Goal: Transaction & Acquisition: Purchase product/service

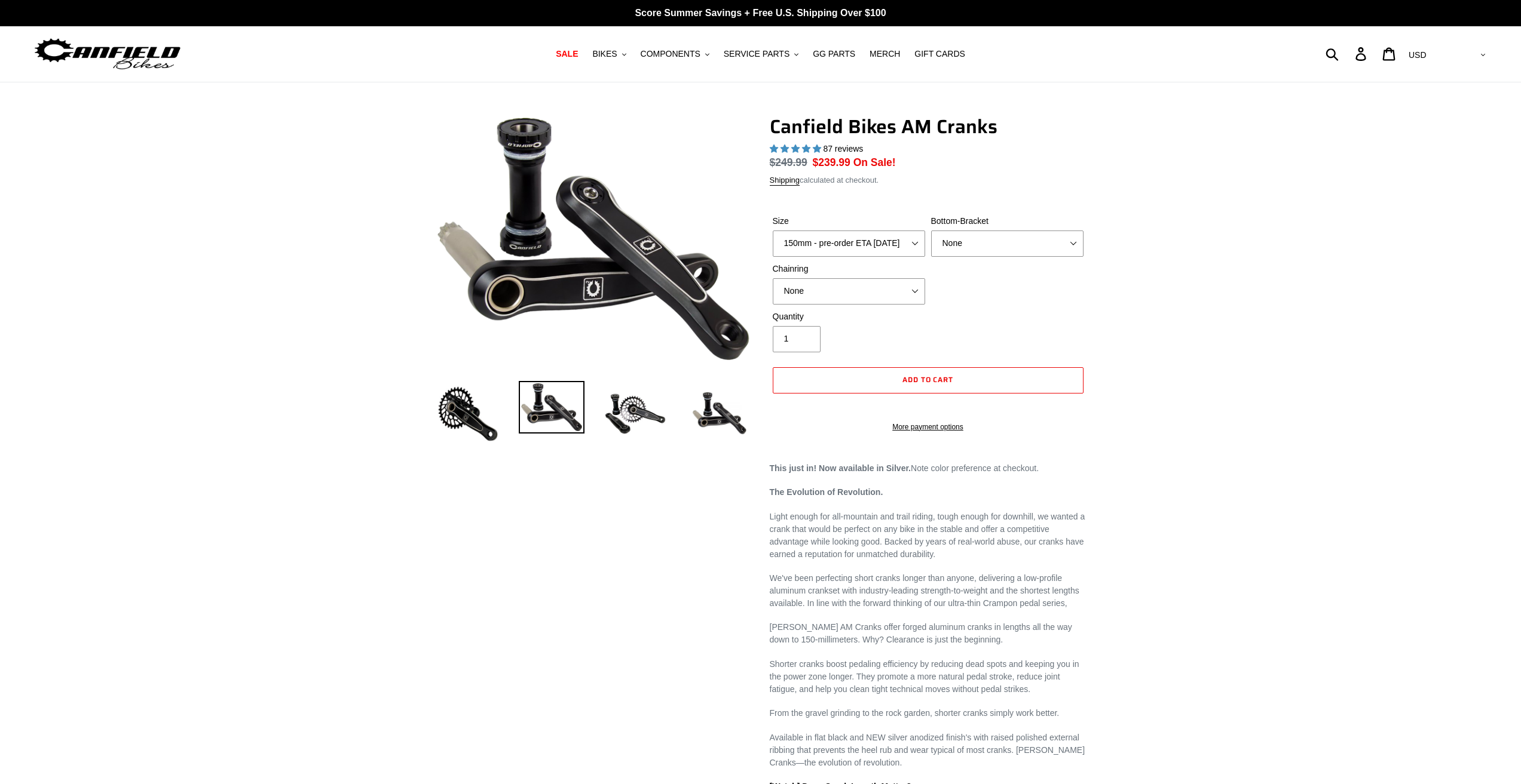
select select "highest-rating"
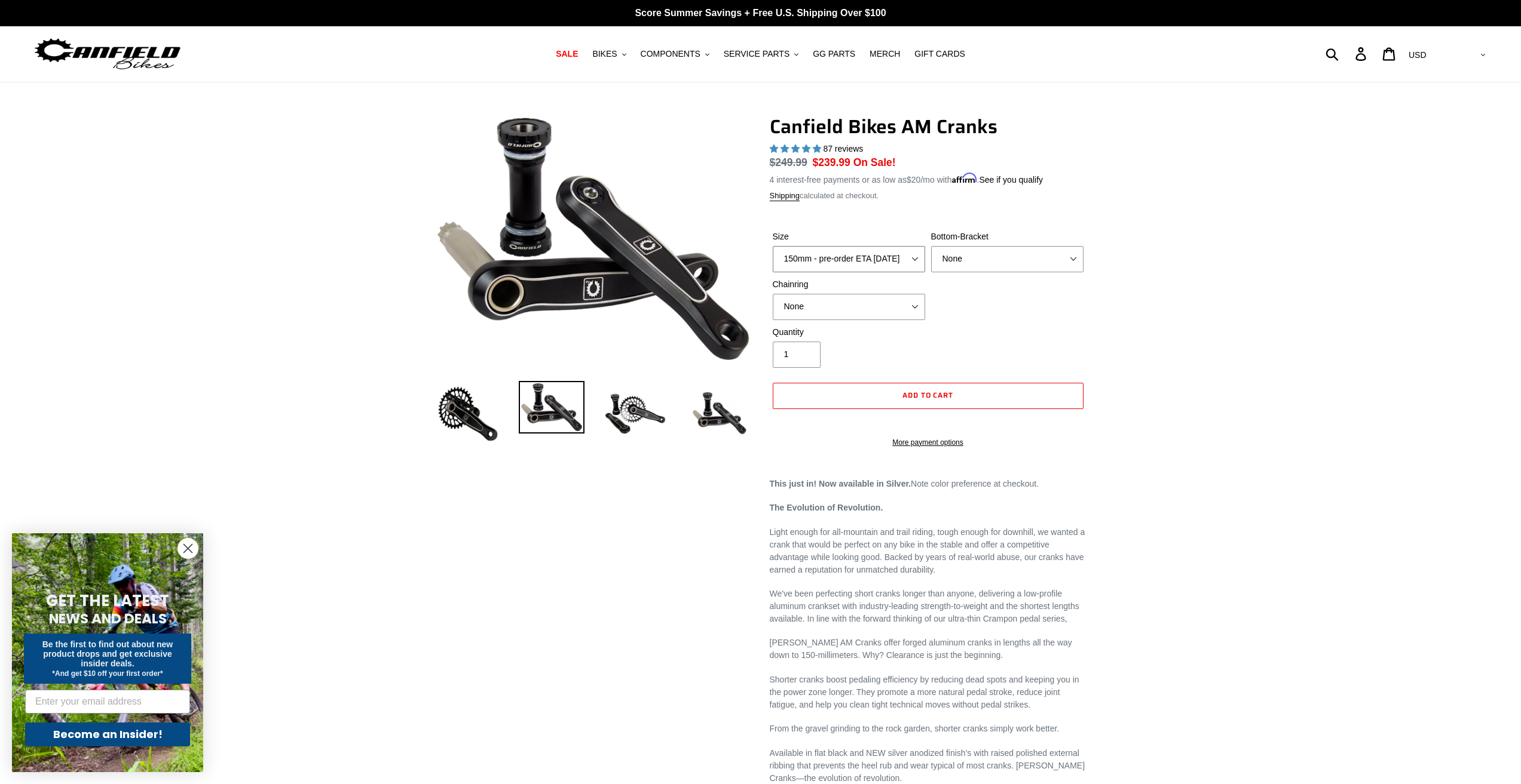
click at [880, 261] on select "150mm - pre-order ETA [DATE] 155mm - pre-order ETA [DATE] 160mm - pre-order ETA…" at bounding box center [848, 259] width 153 height 26
click at [1172, 281] on div "Previous slide" at bounding box center [760, 637] width 1521 height 1045
click at [1005, 256] on select "None BSA Threaded 68/73mm Press Fit PF92" at bounding box center [1007, 259] width 153 height 26
click at [931, 246] on select "None BSA Threaded 68/73mm Press Fit PF92" at bounding box center [1007, 259] width 153 height 26
click at [1032, 261] on select "None BSA Threaded 68/73mm Press Fit PF92" at bounding box center [1007, 259] width 153 height 26
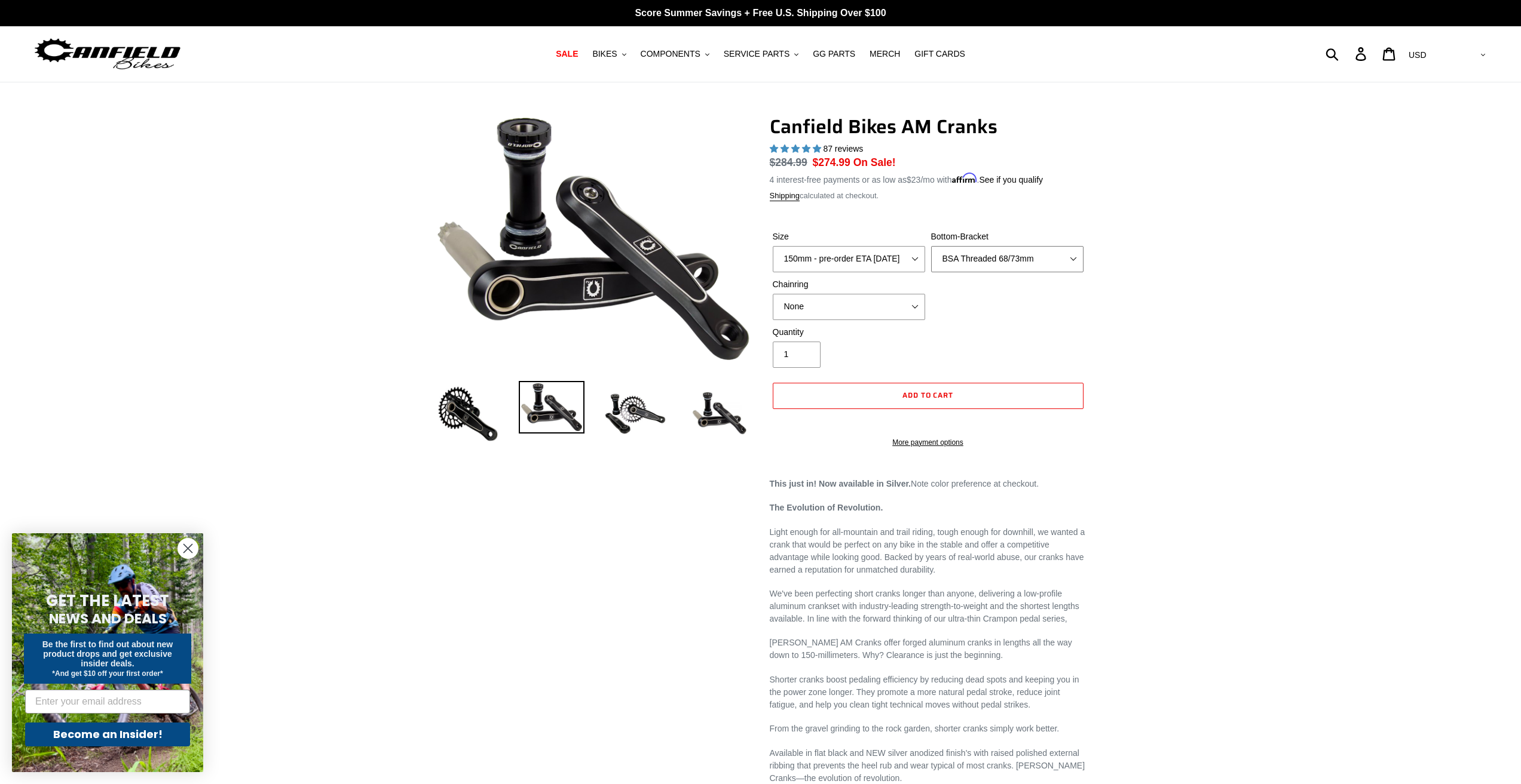
select select "None"
click at [931, 246] on select "None BSA Threaded 68/73mm Press Fit PF92" at bounding box center [1007, 259] width 153 height 26
click at [1156, 354] on div "Previous slide" at bounding box center [760, 637] width 1521 height 1045
click at [879, 303] on select "None 30t Round (Boost 148) 30t Oval (Boost 148) 32t Round (Boost 148) 32t Oval …" at bounding box center [848, 306] width 153 height 26
select select "30t Round (Boost 148)"
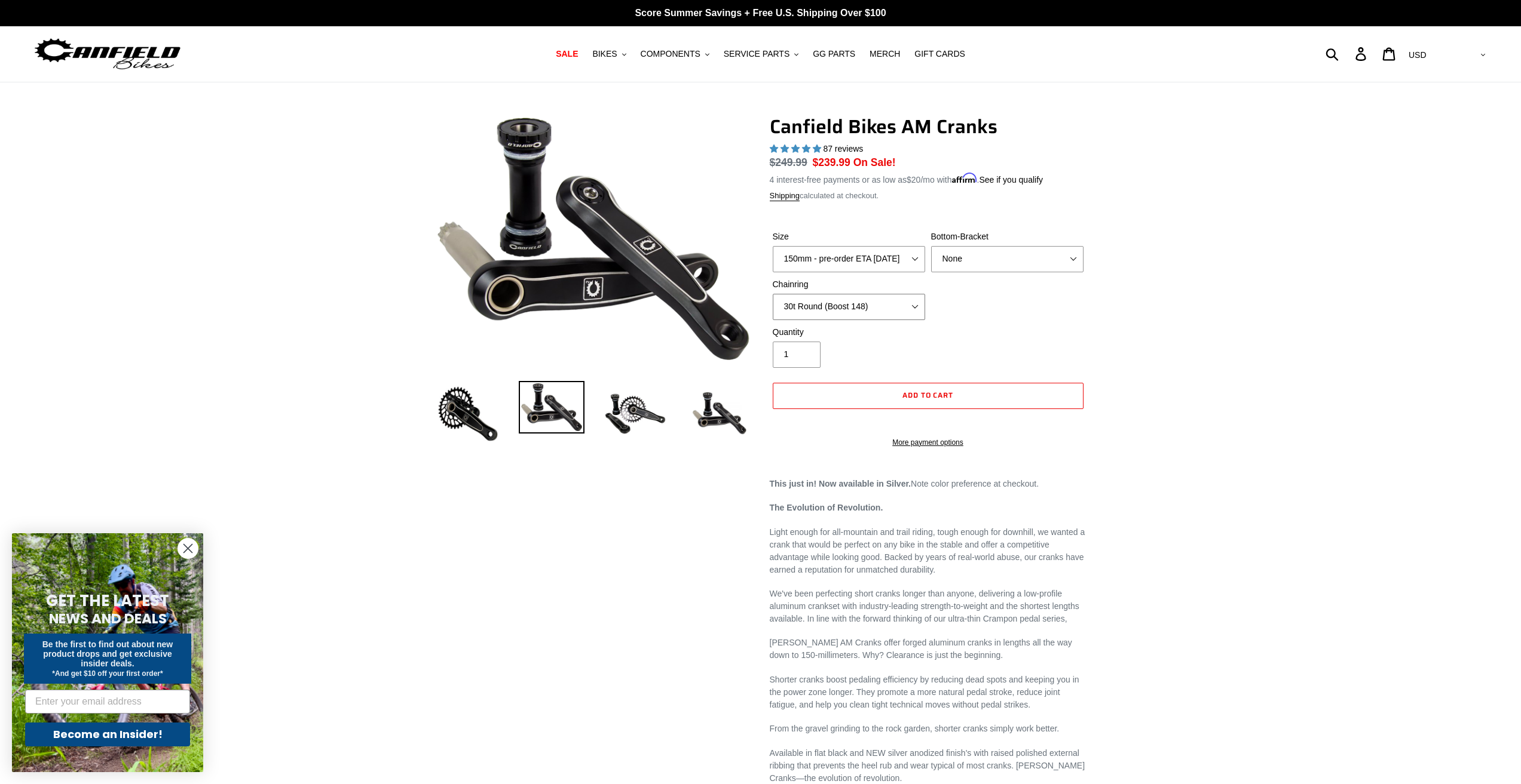
click at [772, 294] on select "None 30t Round (Boost 148) 30t Oval (Boost 148) 32t Round (Boost 148) 32t Oval …" at bounding box center [848, 306] width 153 height 26
click at [1128, 369] on div "Previous slide" at bounding box center [760, 637] width 1521 height 1045
click at [186, 549] on circle "Close dialog" at bounding box center [188, 549] width 20 height 20
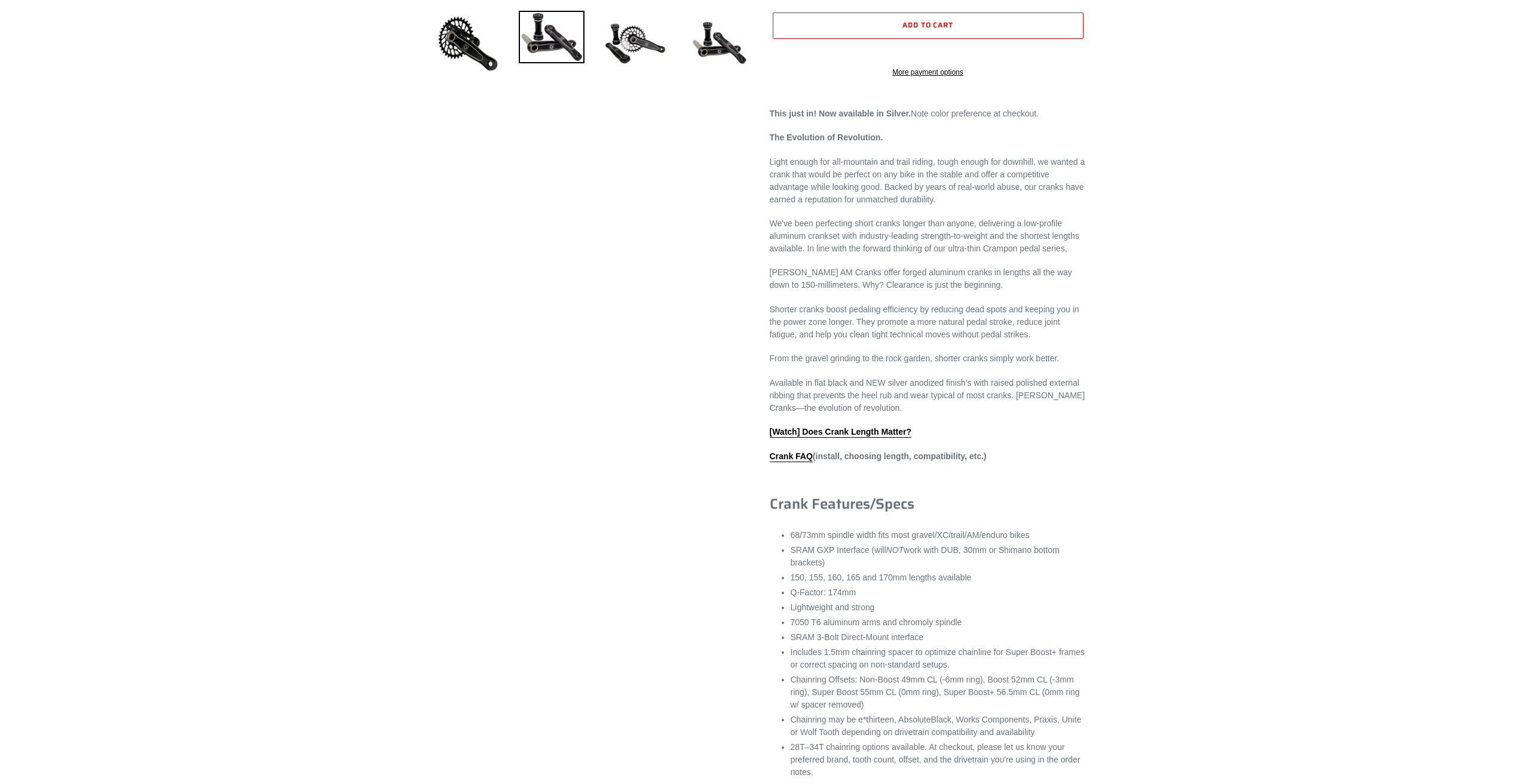
scroll to position [418, 0]
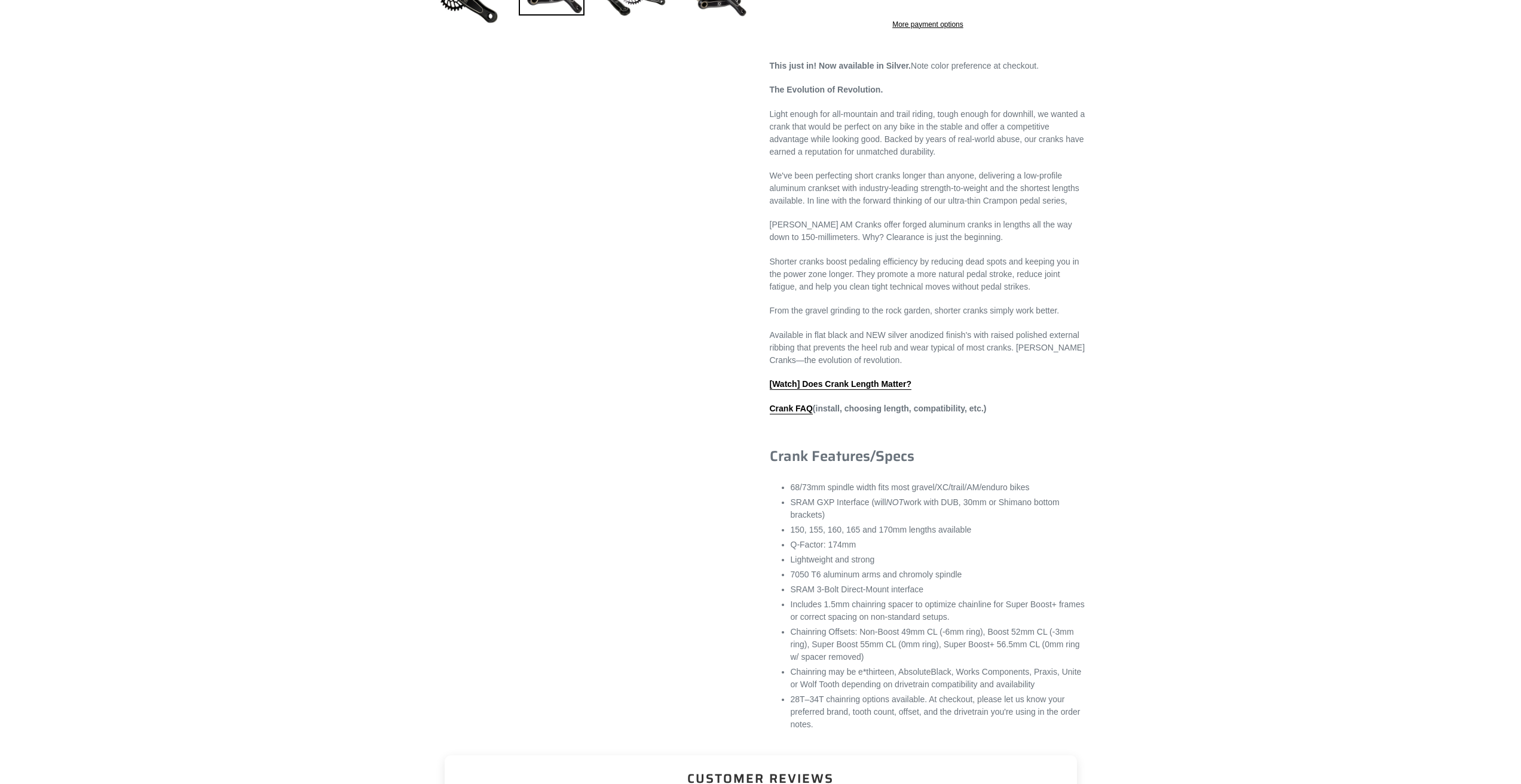
click at [1326, 627] on div "Previous slide" at bounding box center [760, 219] width 1521 height 1045
